Goal: Contribute content: Add original content to the website for others to see

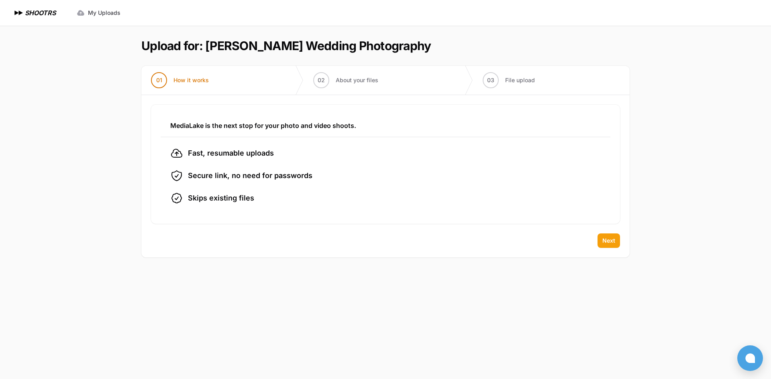
click at [610, 247] on button "Next" at bounding box center [608, 241] width 22 height 14
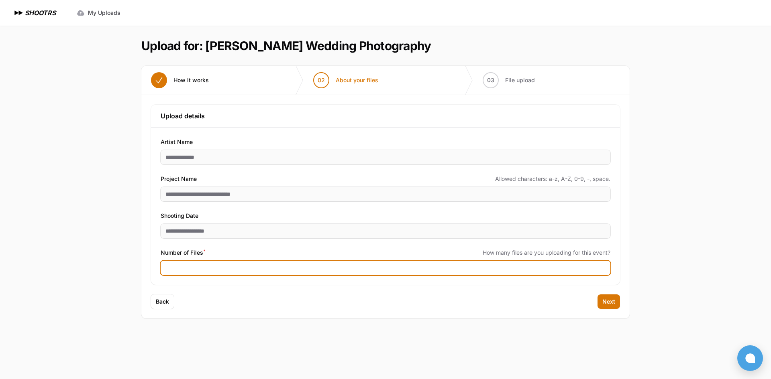
click at [551, 262] on input "Number of Files *" at bounding box center [386, 268] width 450 height 14
type input "****"
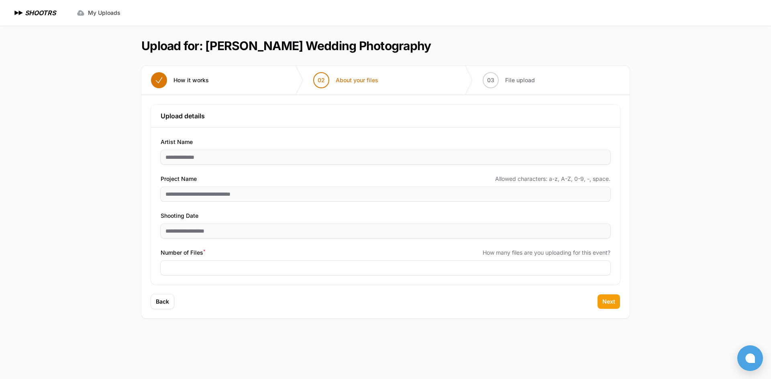
click at [602, 303] on span "Next" at bounding box center [608, 302] width 13 height 8
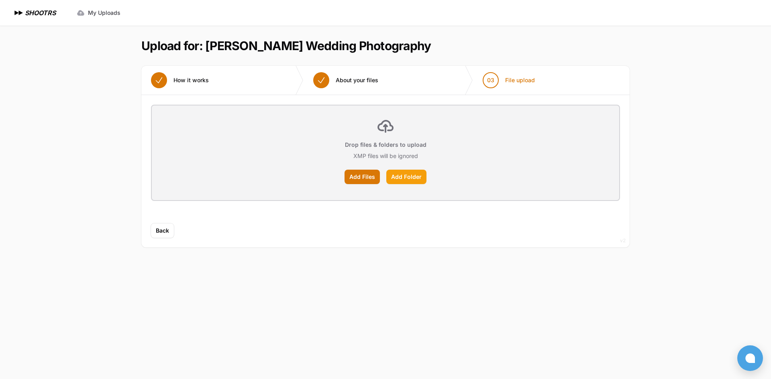
click at [407, 177] on label "Add Folder" at bounding box center [406, 177] width 40 height 14
click at [0, 0] on input "Add Folder" at bounding box center [0, 0] width 0 height 0
